Goal: Task Accomplishment & Management: Manage account settings

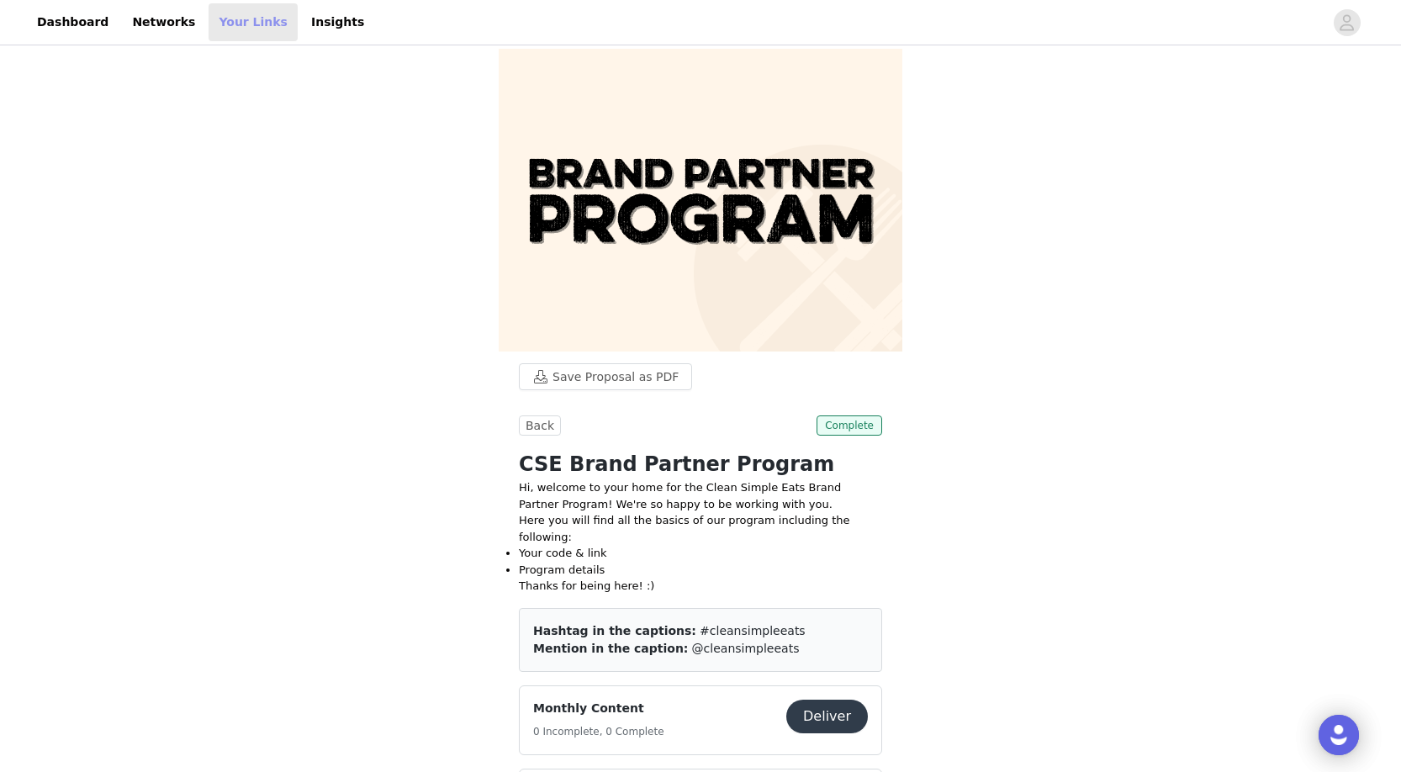
click at [264, 10] on link "Your Links" at bounding box center [253, 22] width 89 height 38
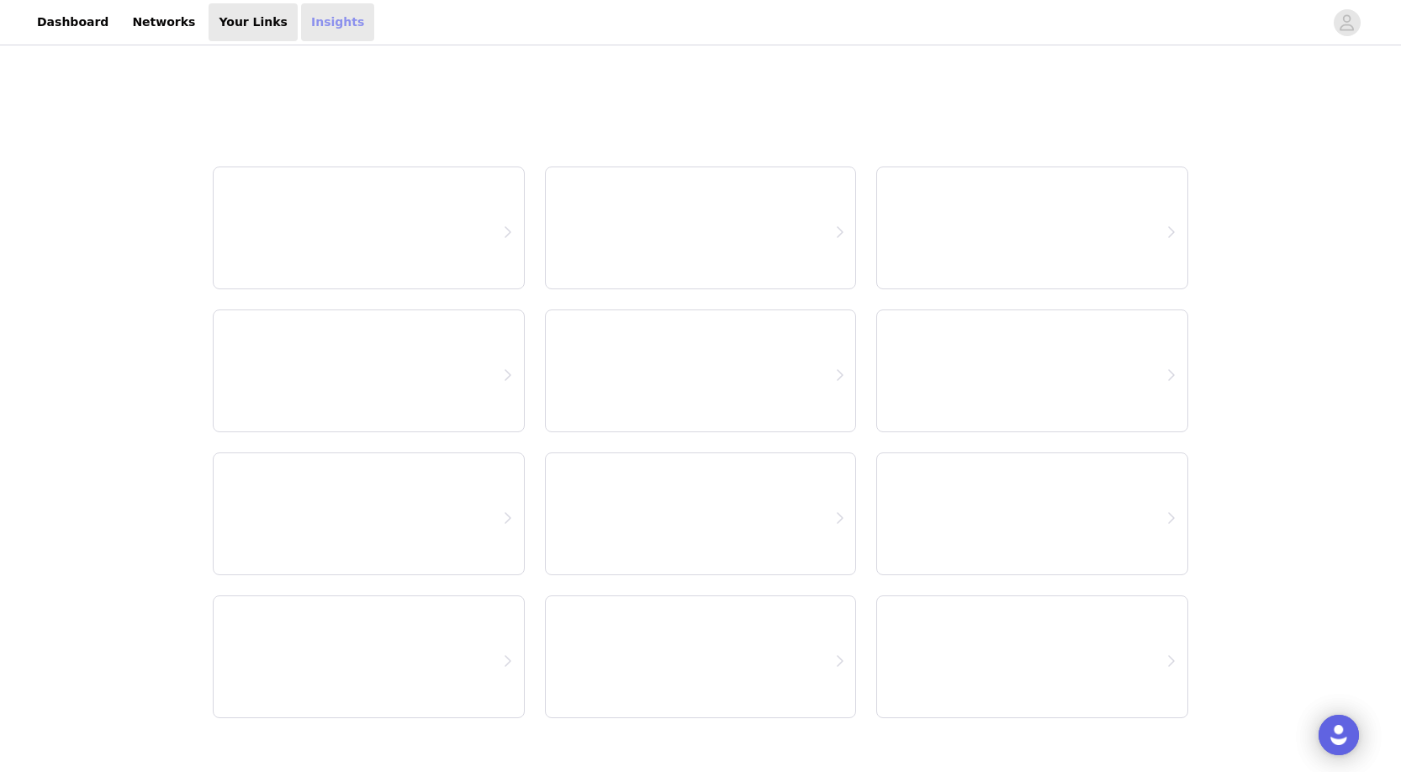
click at [301, 14] on link "Insights" at bounding box center [337, 22] width 73 height 38
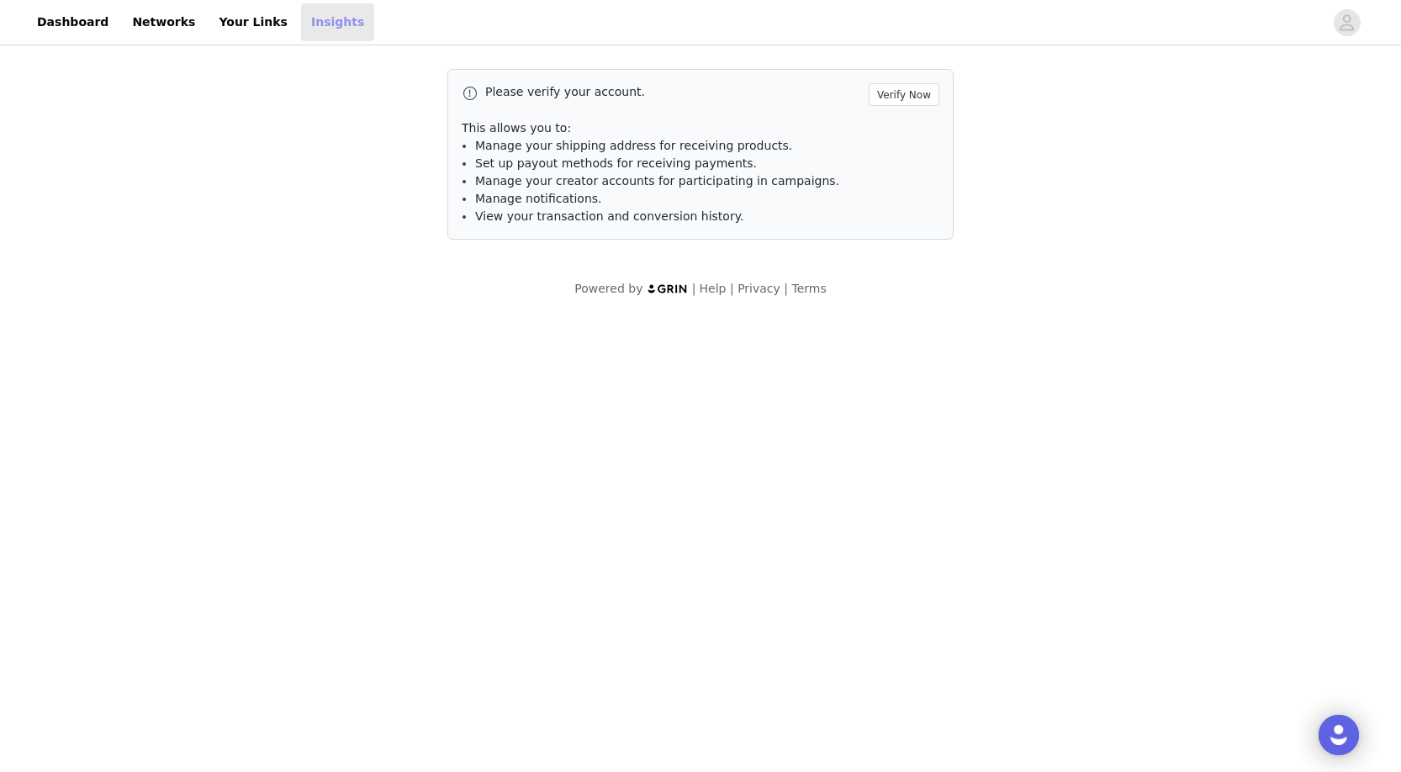
click at [310, 24] on link "Insights" at bounding box center [337, 22] width 73 height 38
click at [301, 14] on link "Insights" at bounding box center [337, 22] width 73 height 38
click at [216, 24] on link "Your Links" at bounding box center [253, 22] width 89 height 38
select select "12"
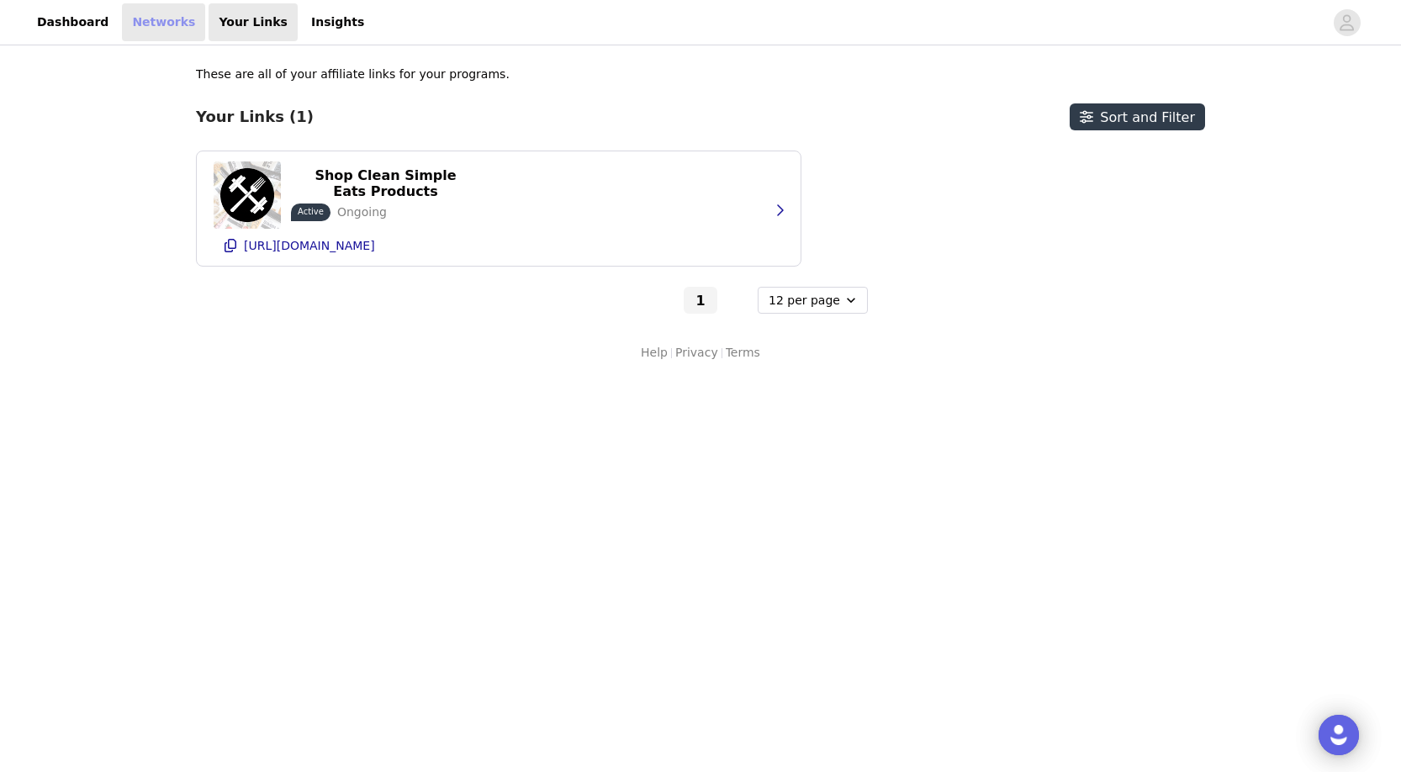
click at [137, 25] on link "Networks" at bounding box center [163, 22] width 83 height 38
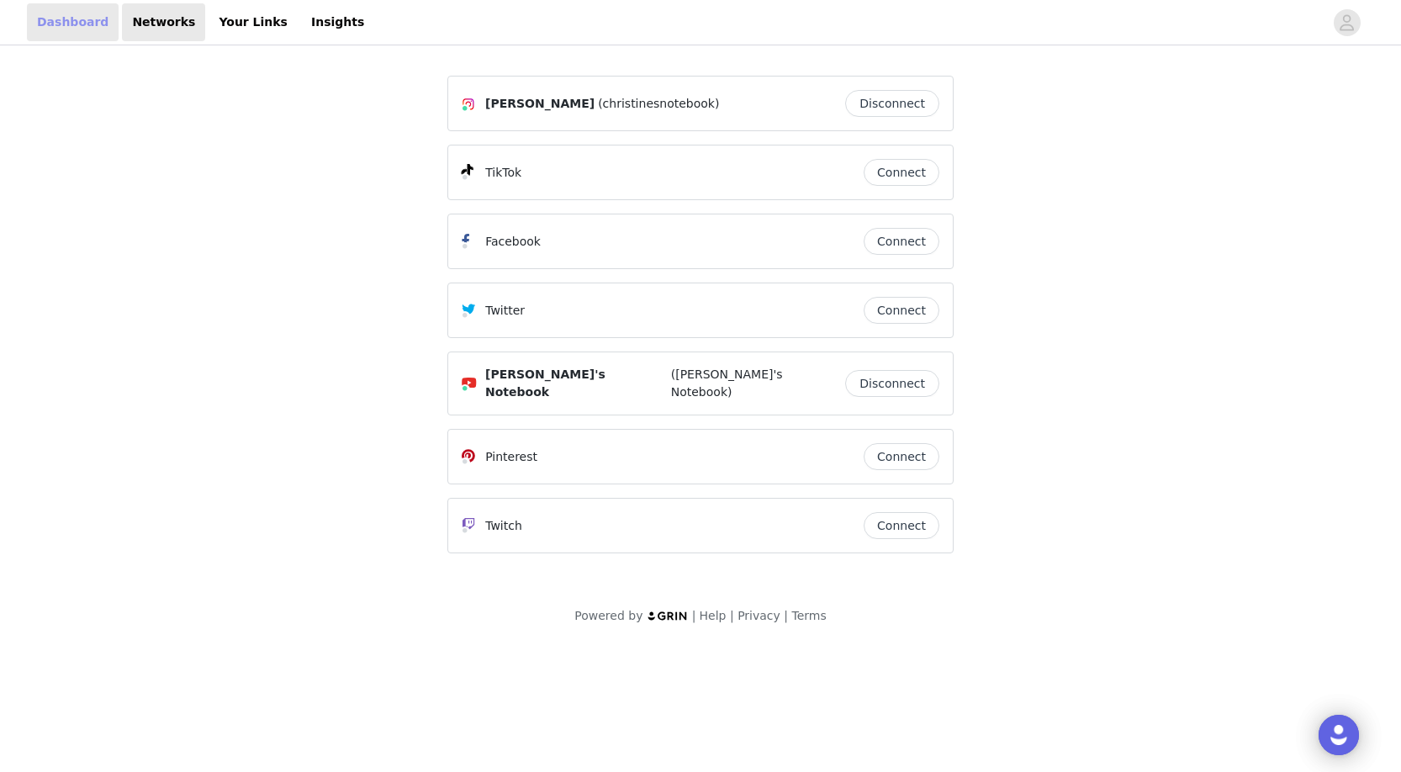
click at [80, 24] on link "Dashboard" at bounding box center [73, 22] width 92 height 38
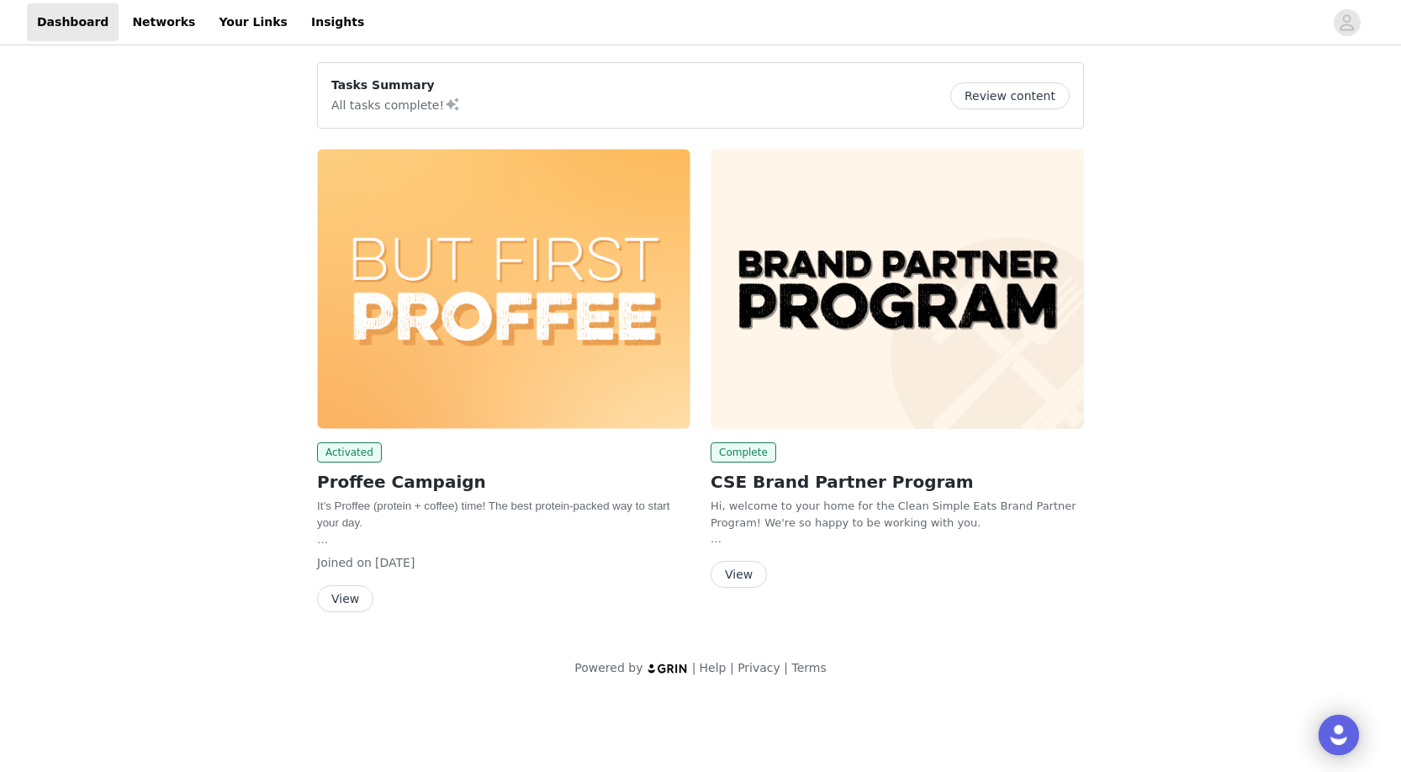
click at [737, 572] on button "View" at bounding box center [739, 574] width 56 height 27
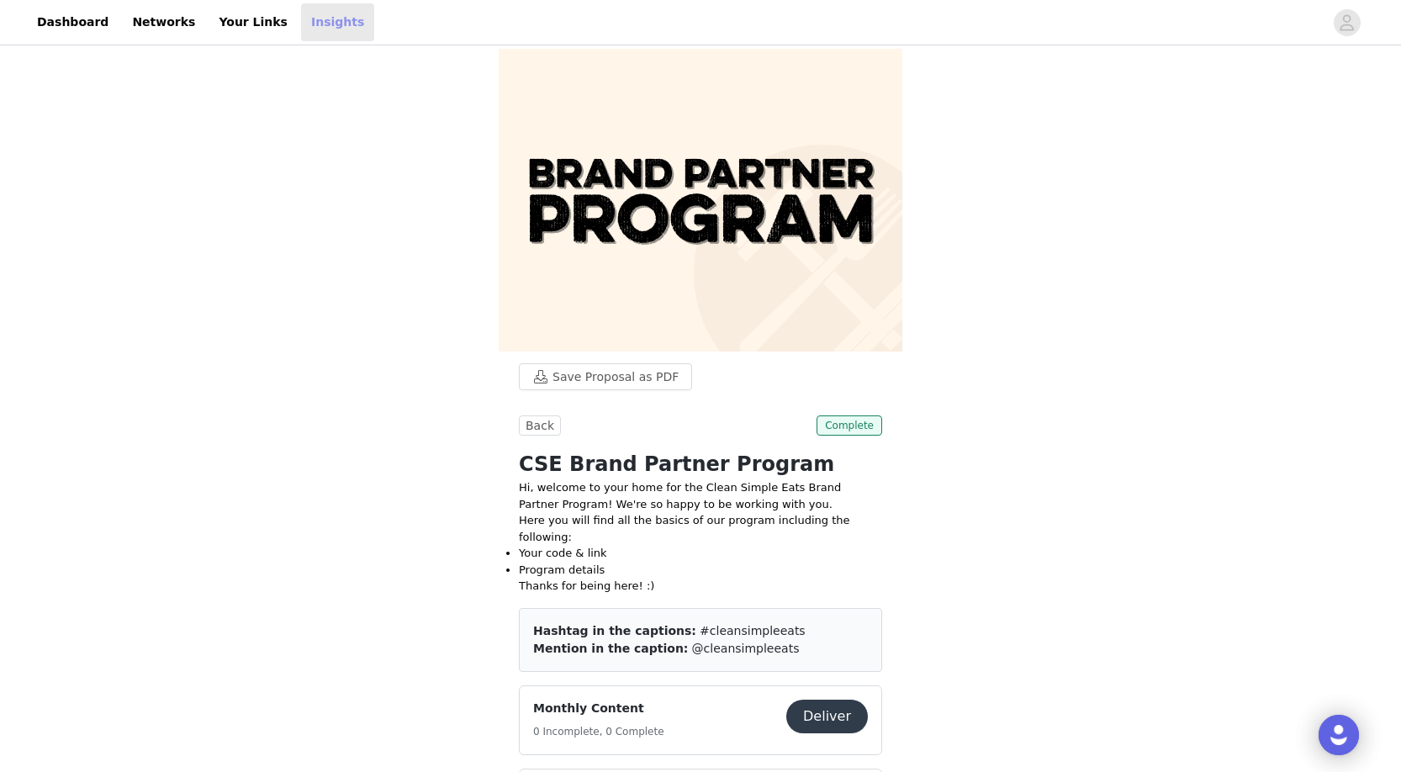
click at [301, 21] on link "Insights" at bounding box center [337, 22] width 73 height 38
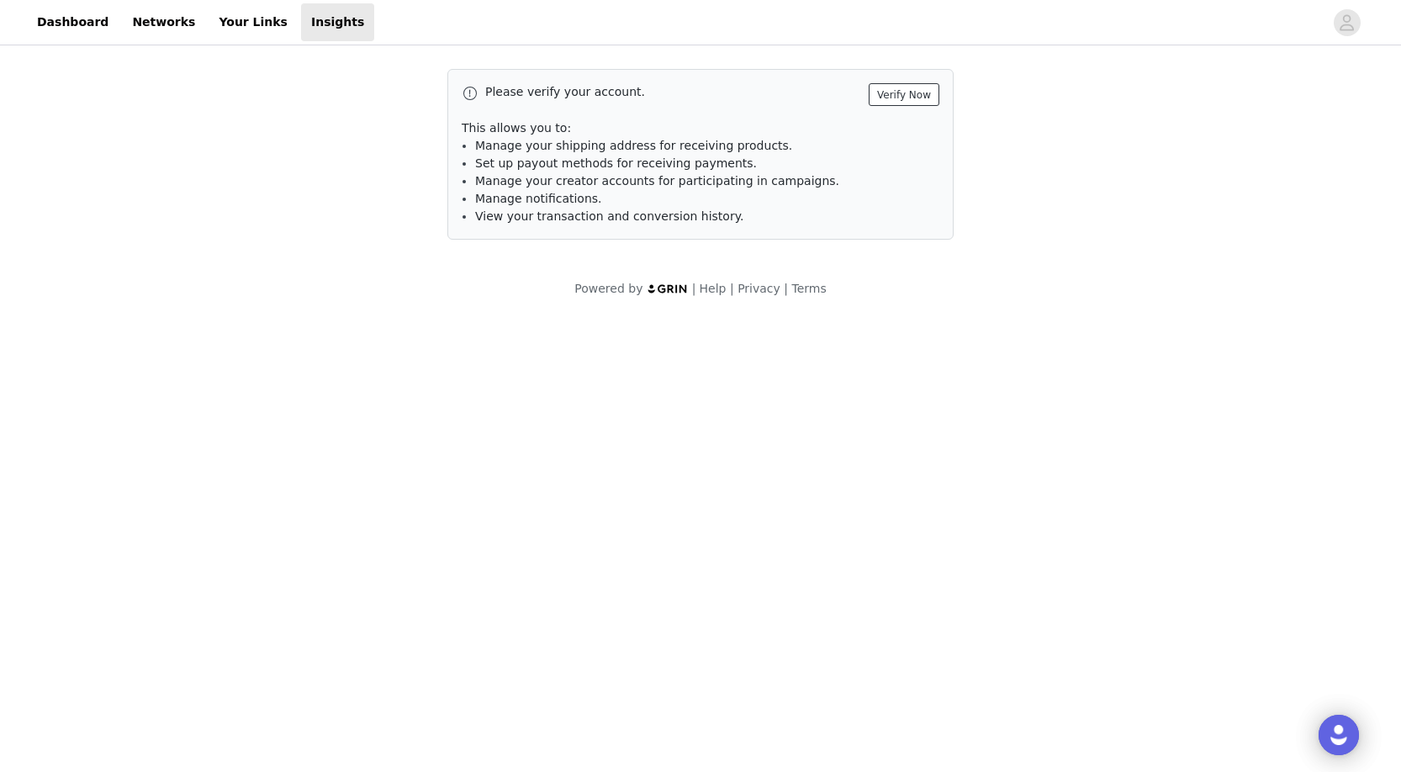
click at [938, 103] on button "Verify Now" at bounding box center [904, 94] width 71 height 23
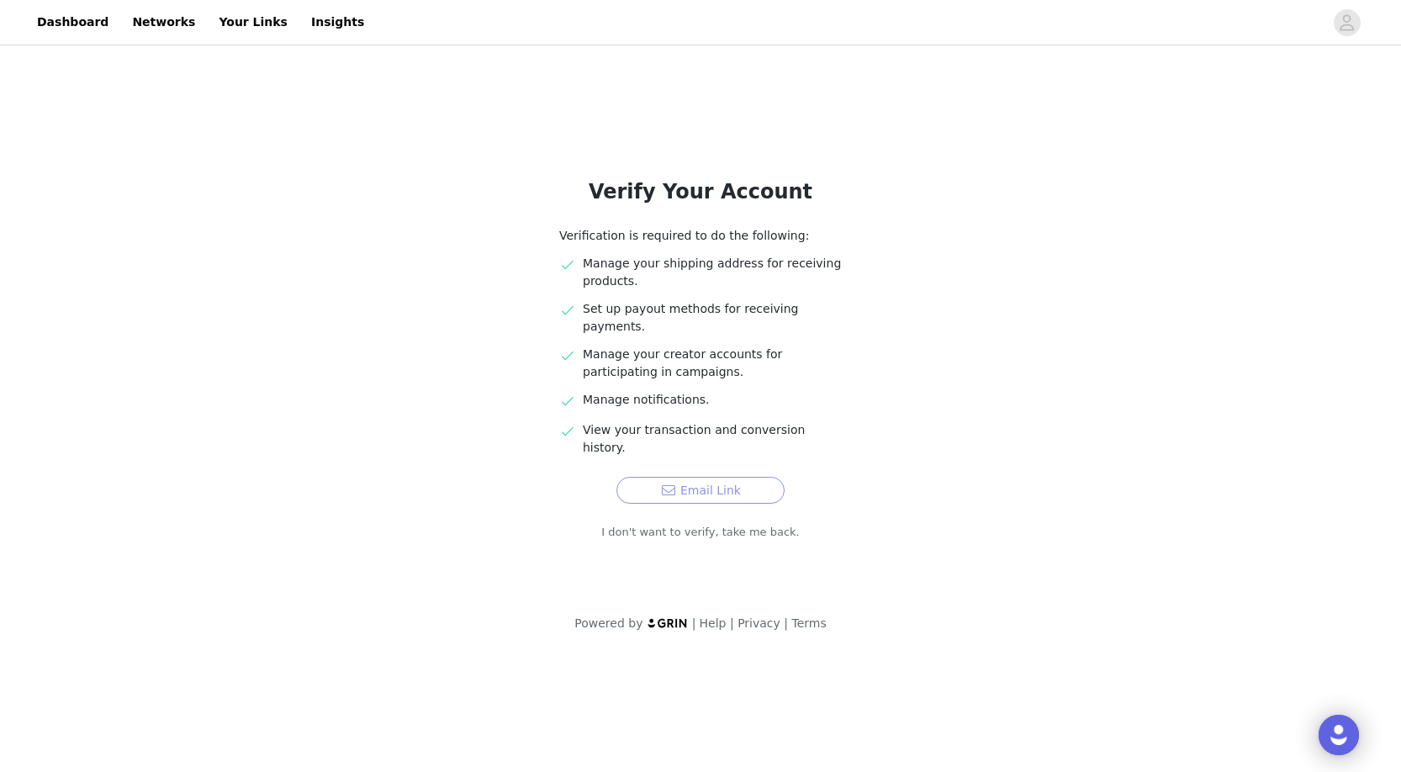
click at [675, 477] on button "Email Link" at bounding box center [700, 490] width 168 height 27
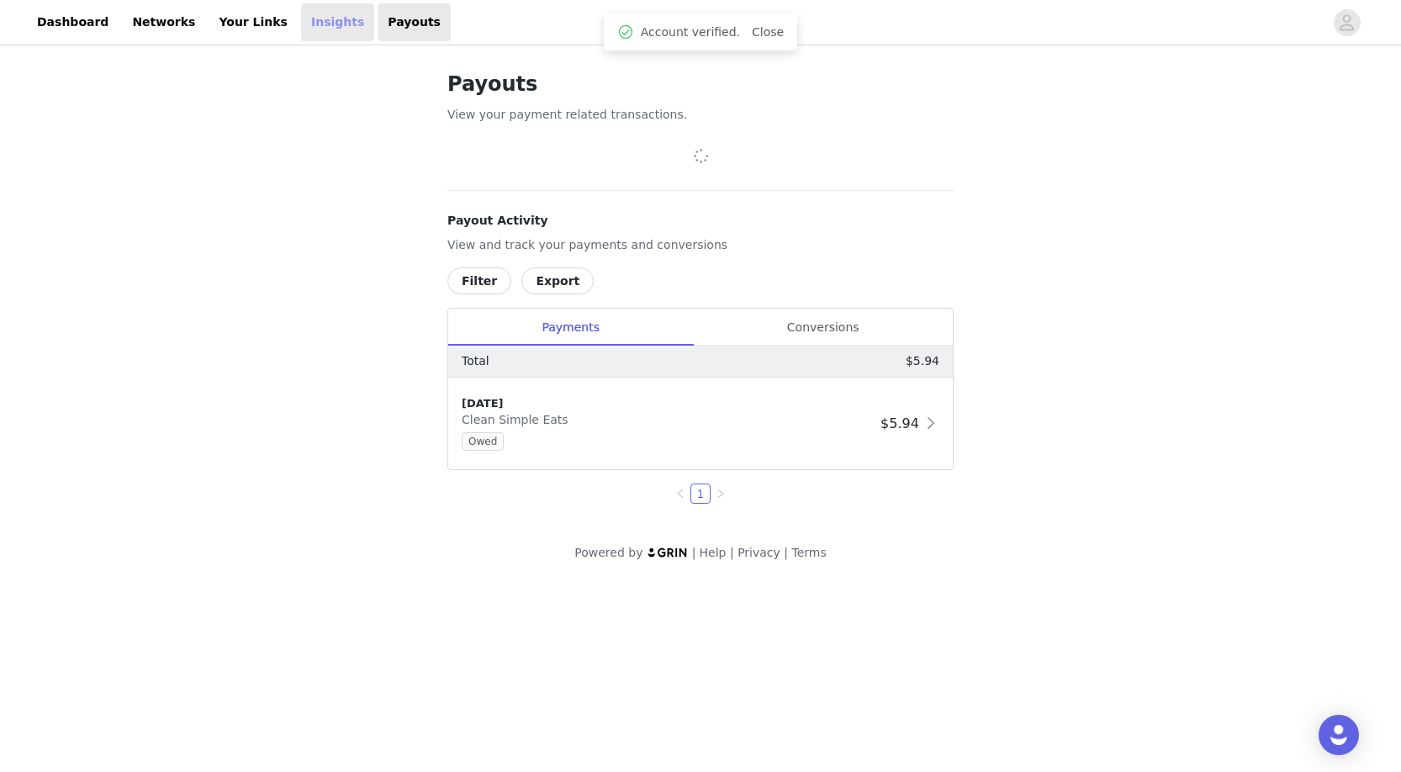
click at [301, 15] on link "Insights" at bounding box center [337, 22] width 73 height 38
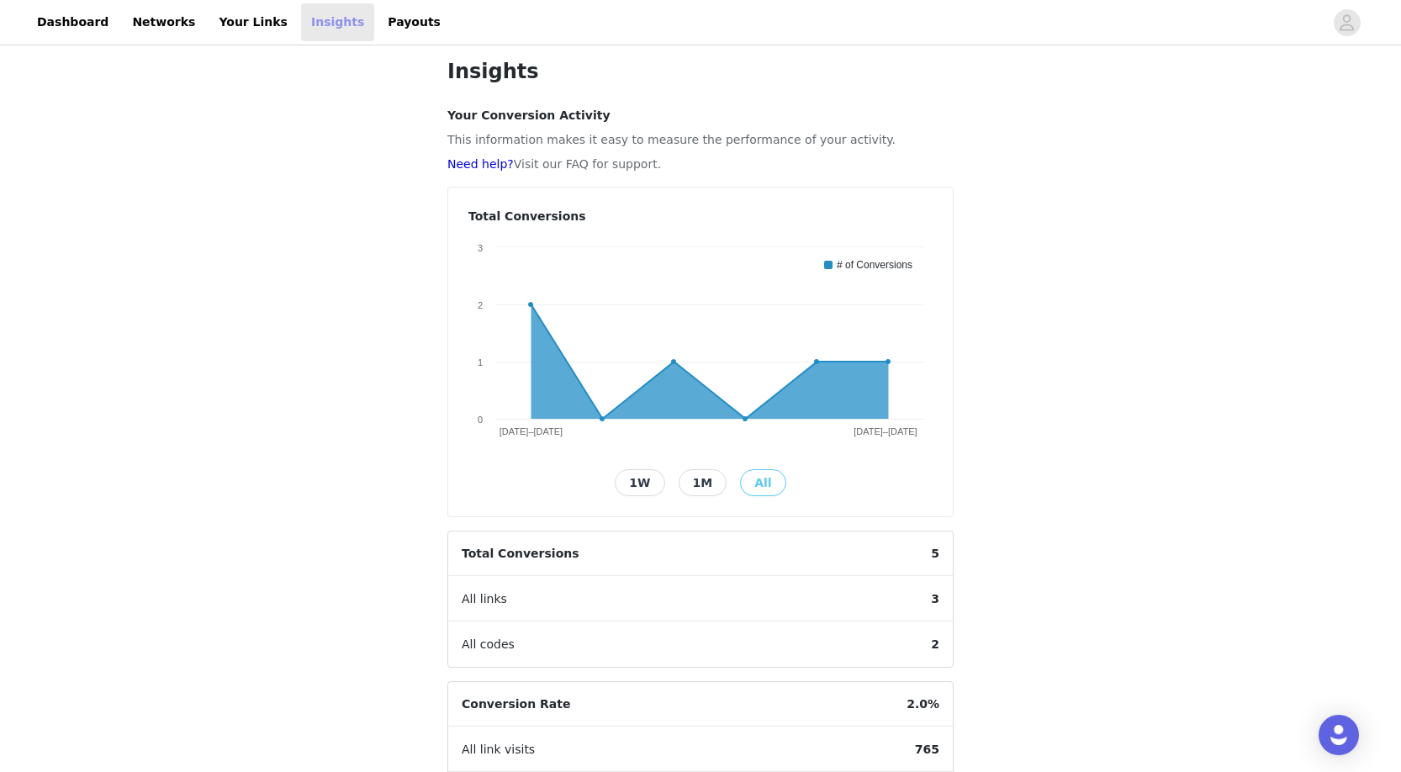
scroll to position [14, 0]
click at [635, 470] on button "1W" at bounding box center [640, 481] width 50 height 27
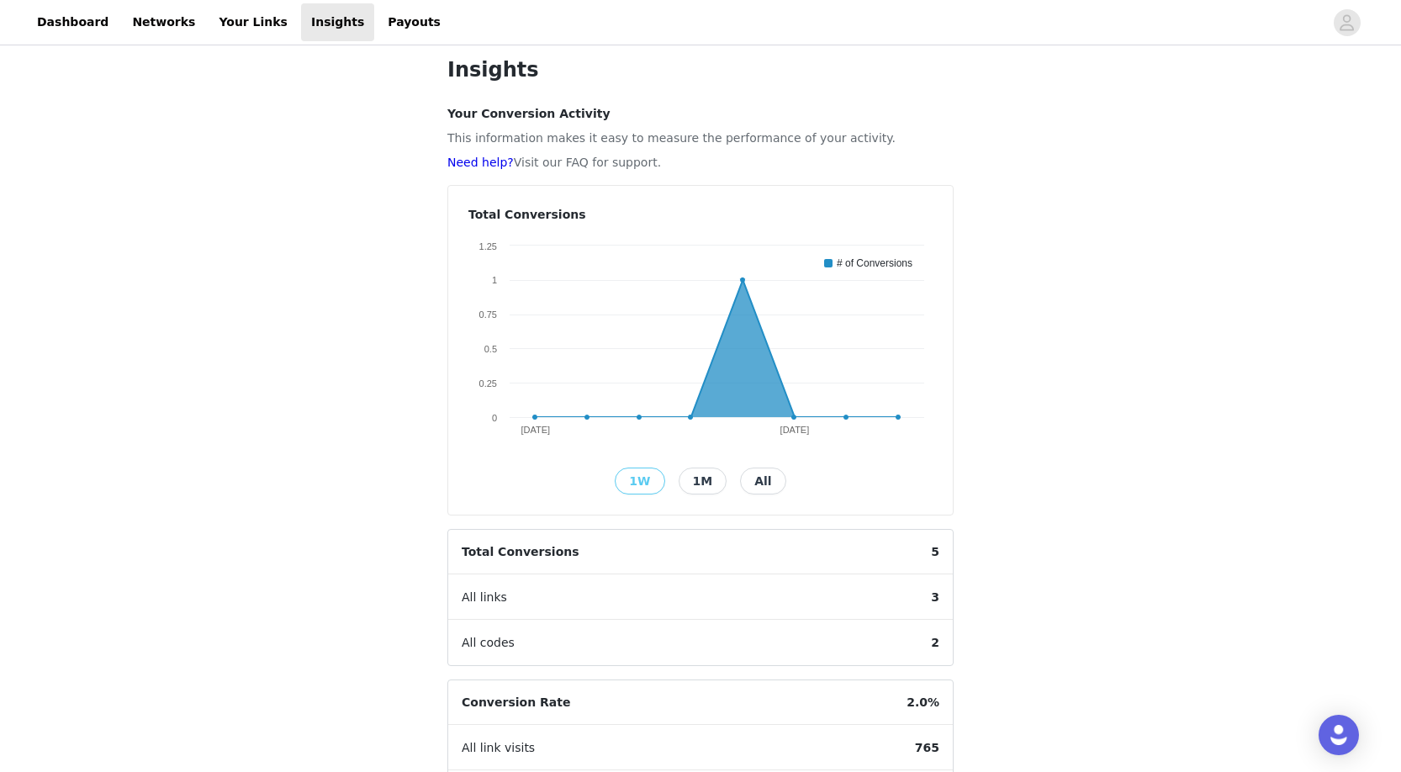
click at [694, 481] on button "1M" at bounding box center [703, 481] width 49 height 27
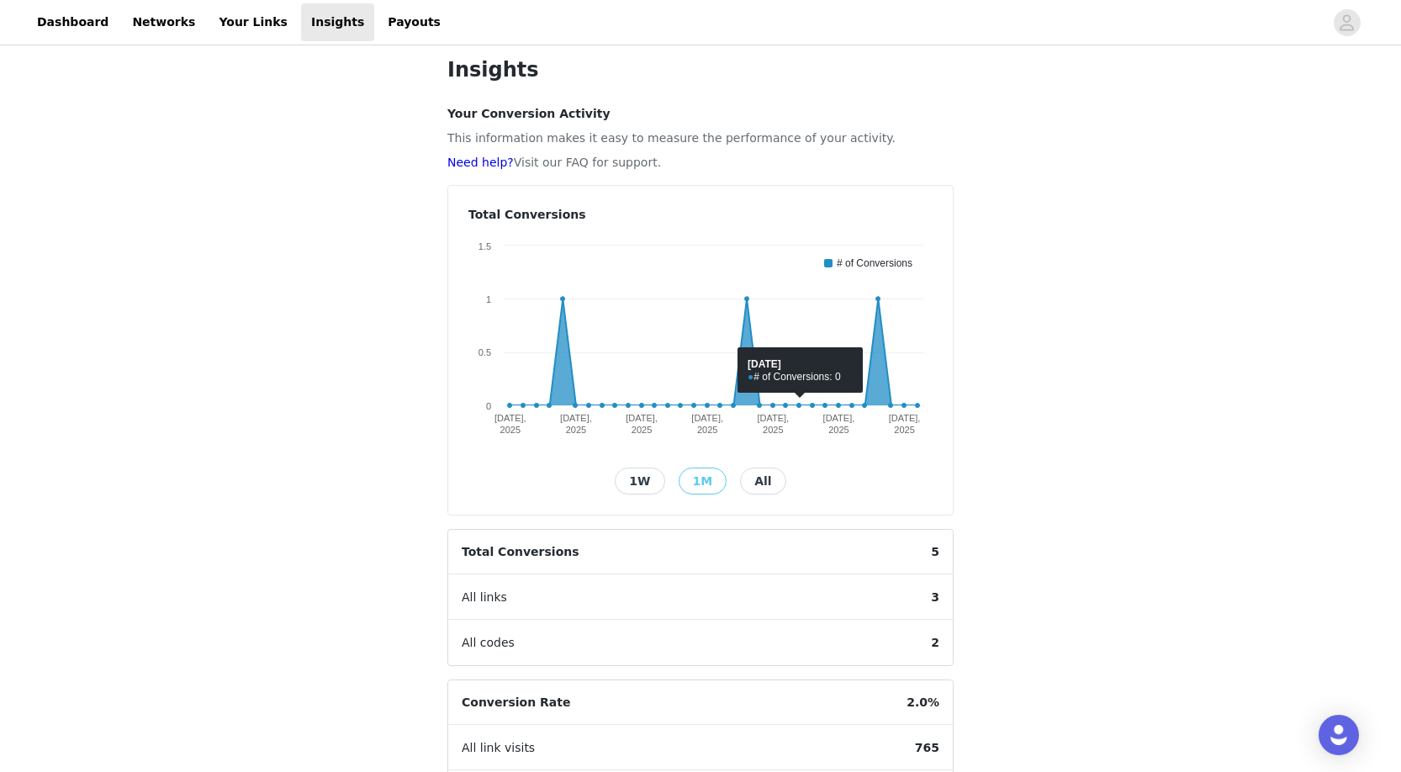
click at [755, 473] on button "All" at bounding box center [762, 481] width 45 height 27
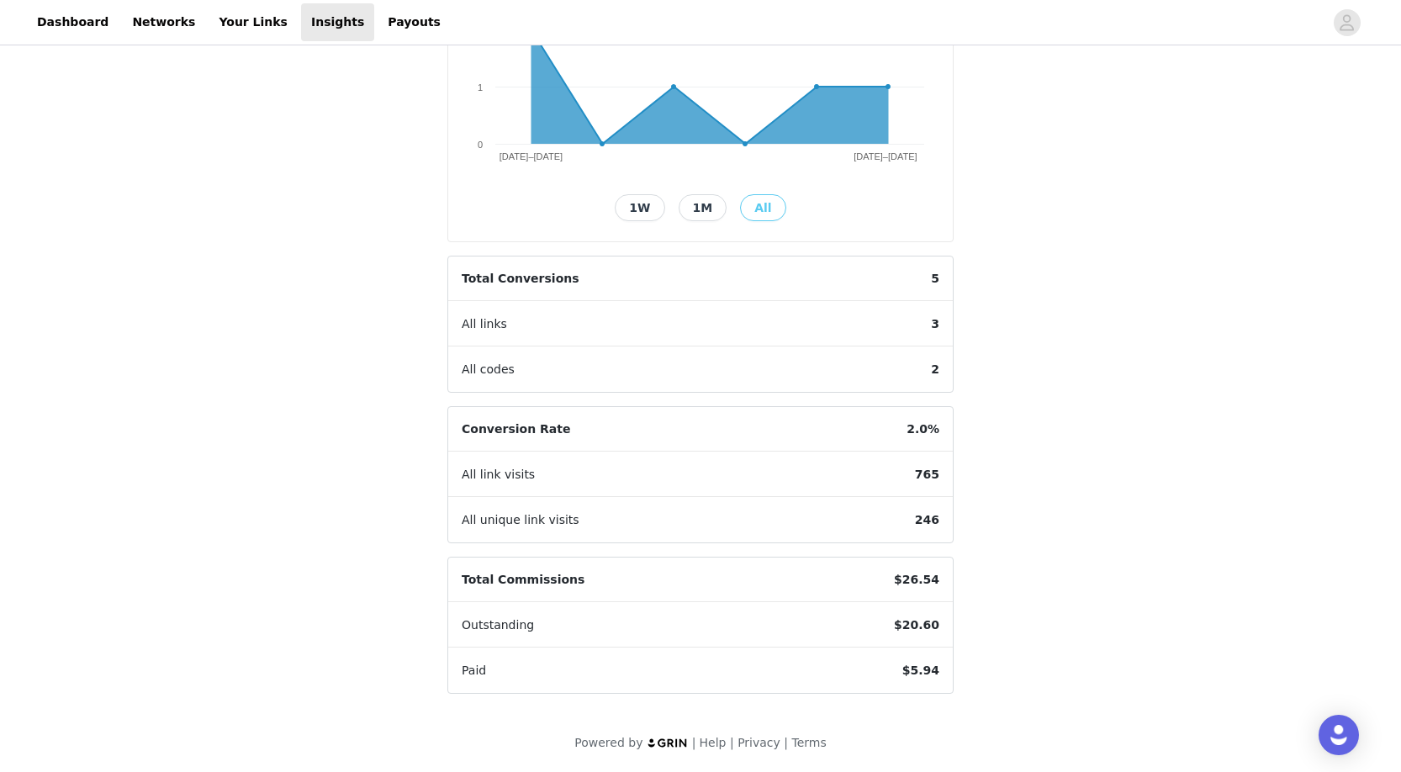
scroll to position [0, 0]
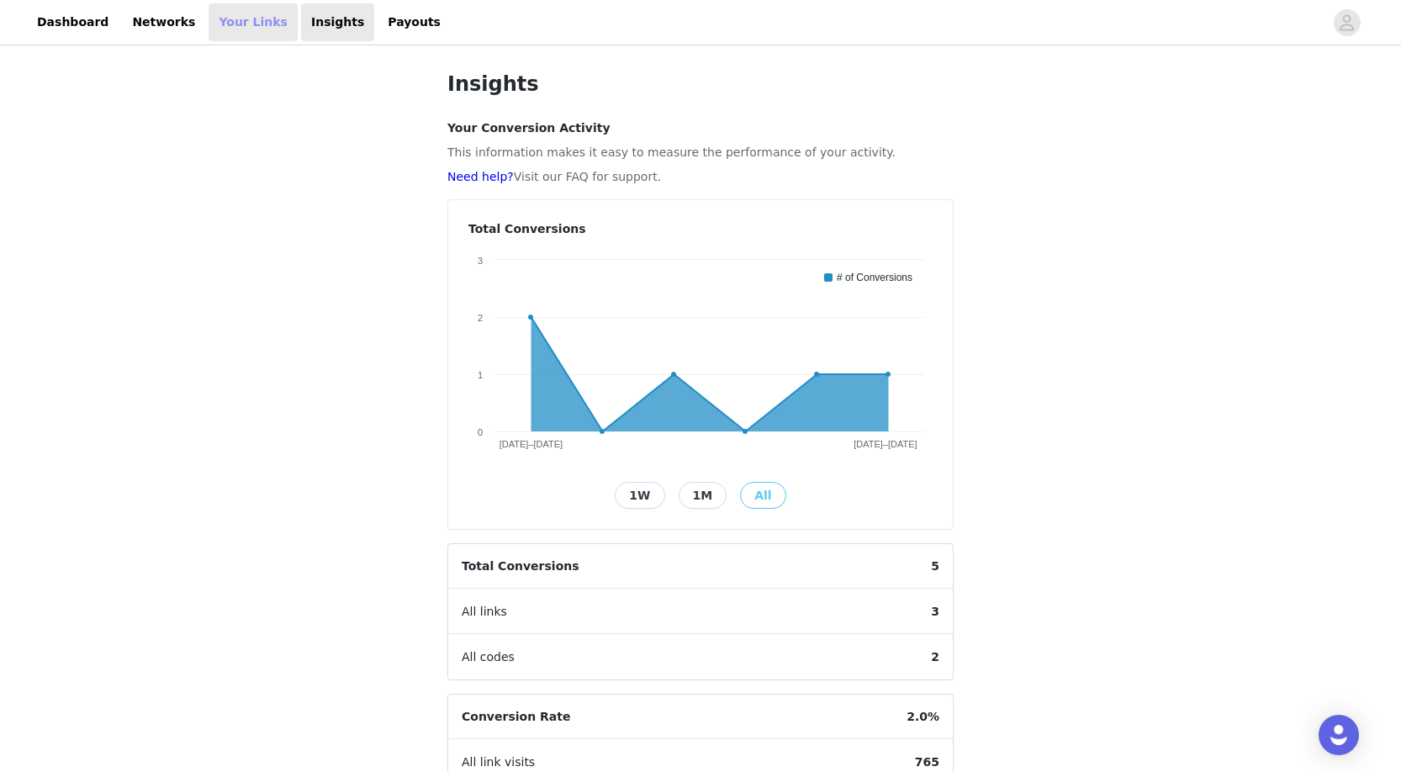
click at [246, 28] on link "Your Links" at bounding box center [253, 22] width 89 height 38
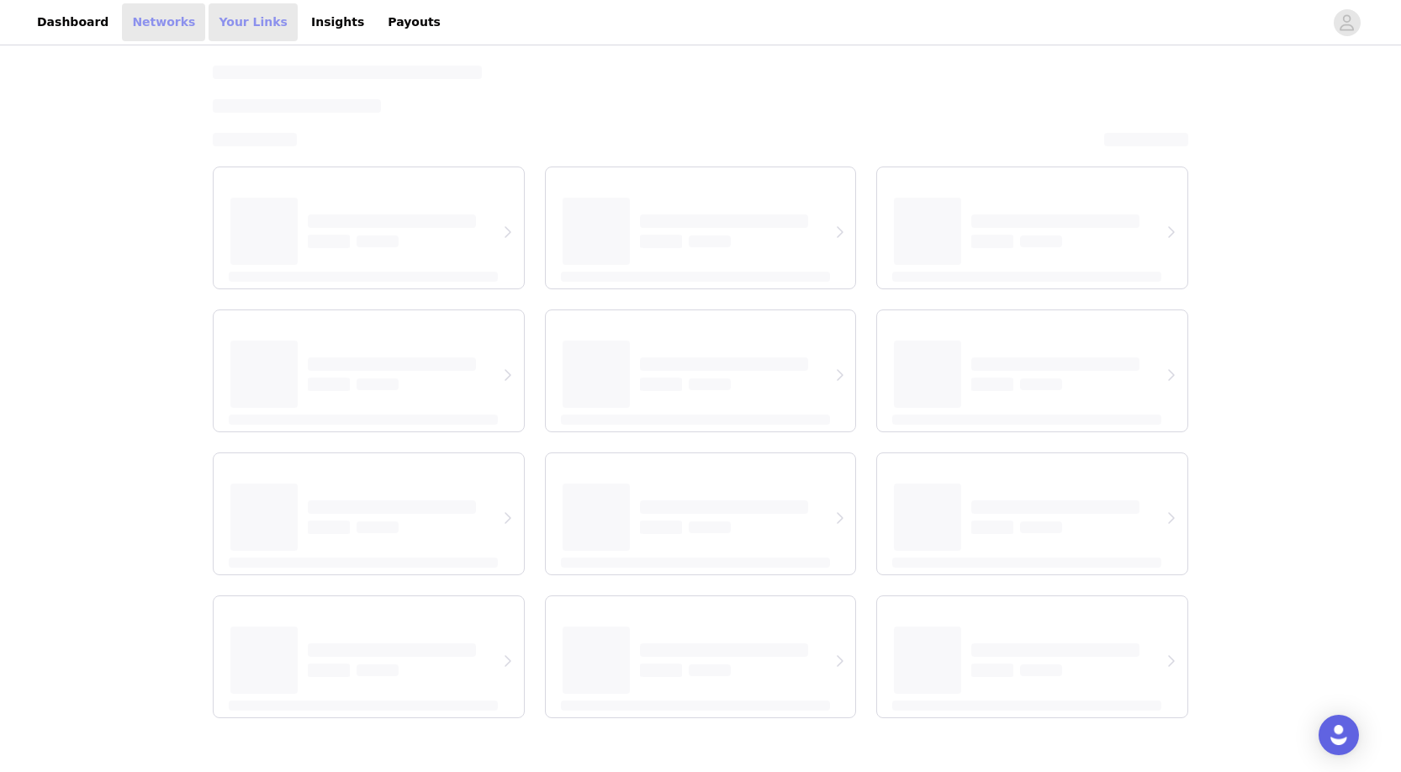
select select "12"
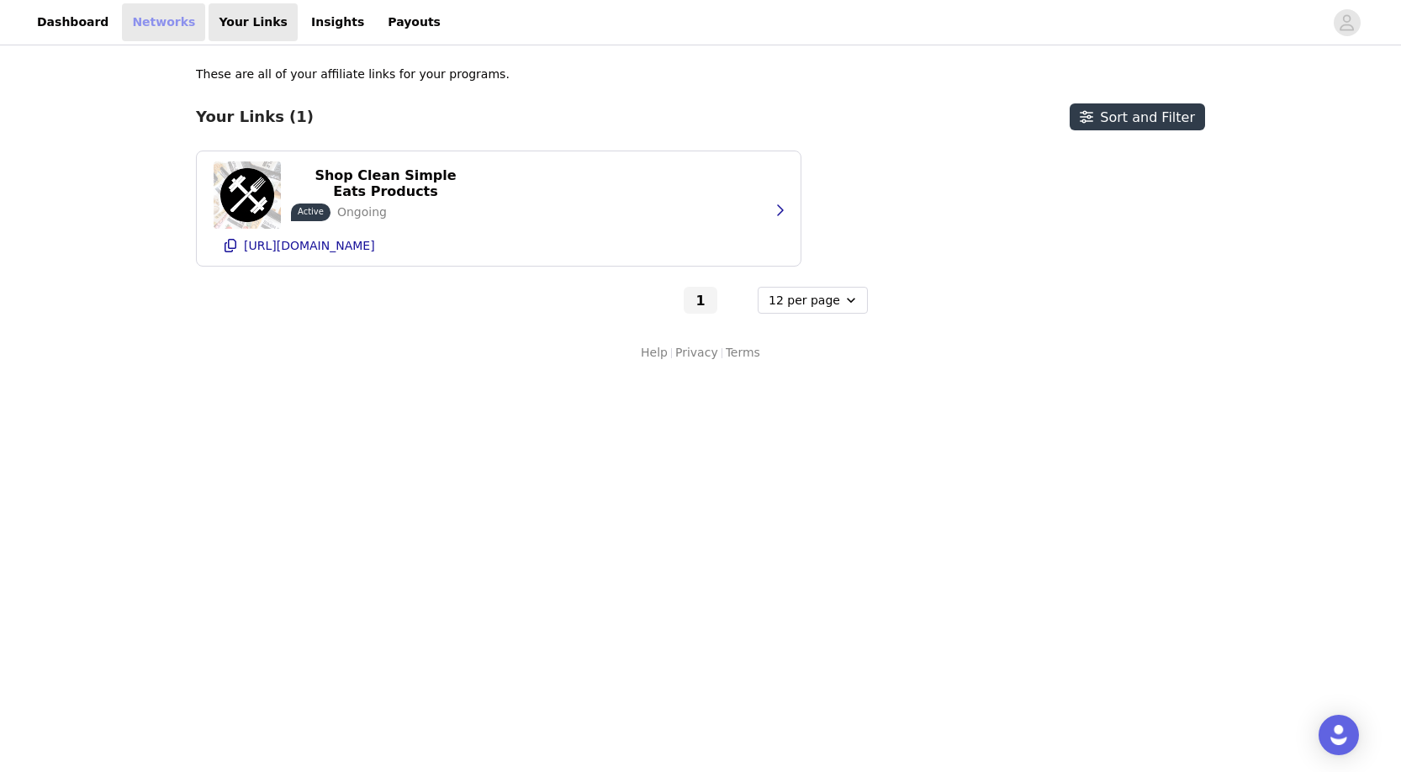
click at [140, 24] on link "Networks" at bounding box center [163, 22] width 83 height 38
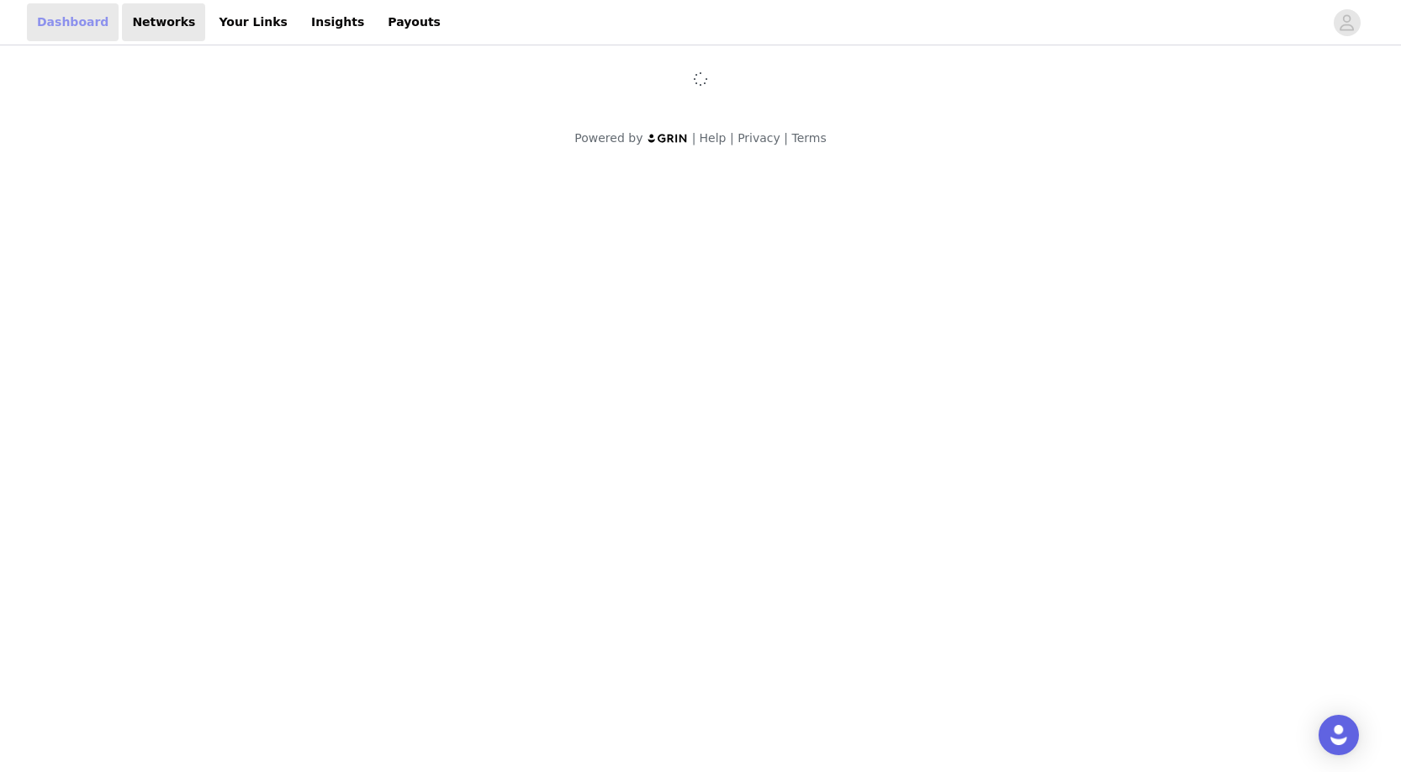
click at [97, 29] on link "Dashboard" at bounding box center [73, 22] width 92 height 38
